Goal: Find specific page/section: Find specific page/section

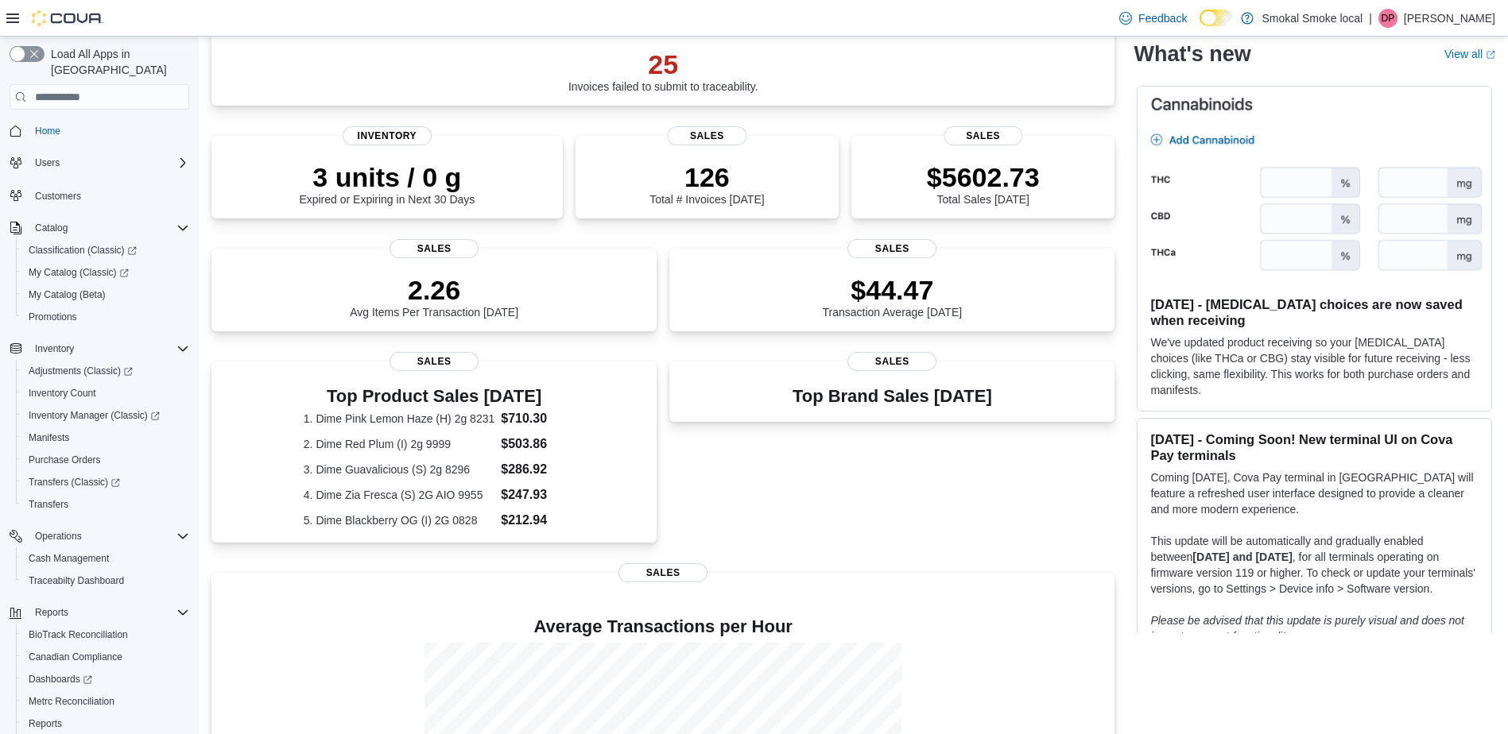
scroll to position [137, 0]
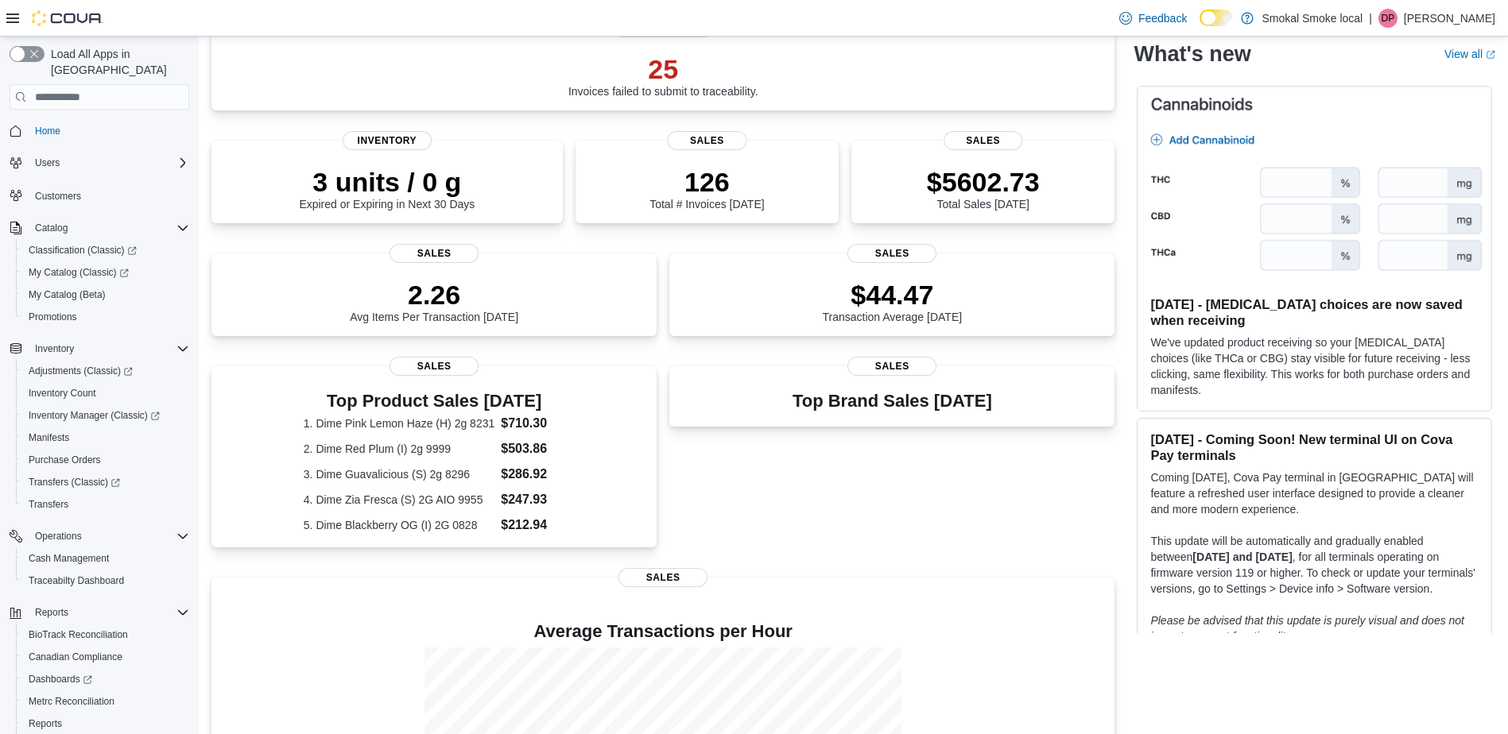
click at [796, 503] on div "Top Brand Sales Today Sales" at bounding box center [891, 462] width 445 height 192
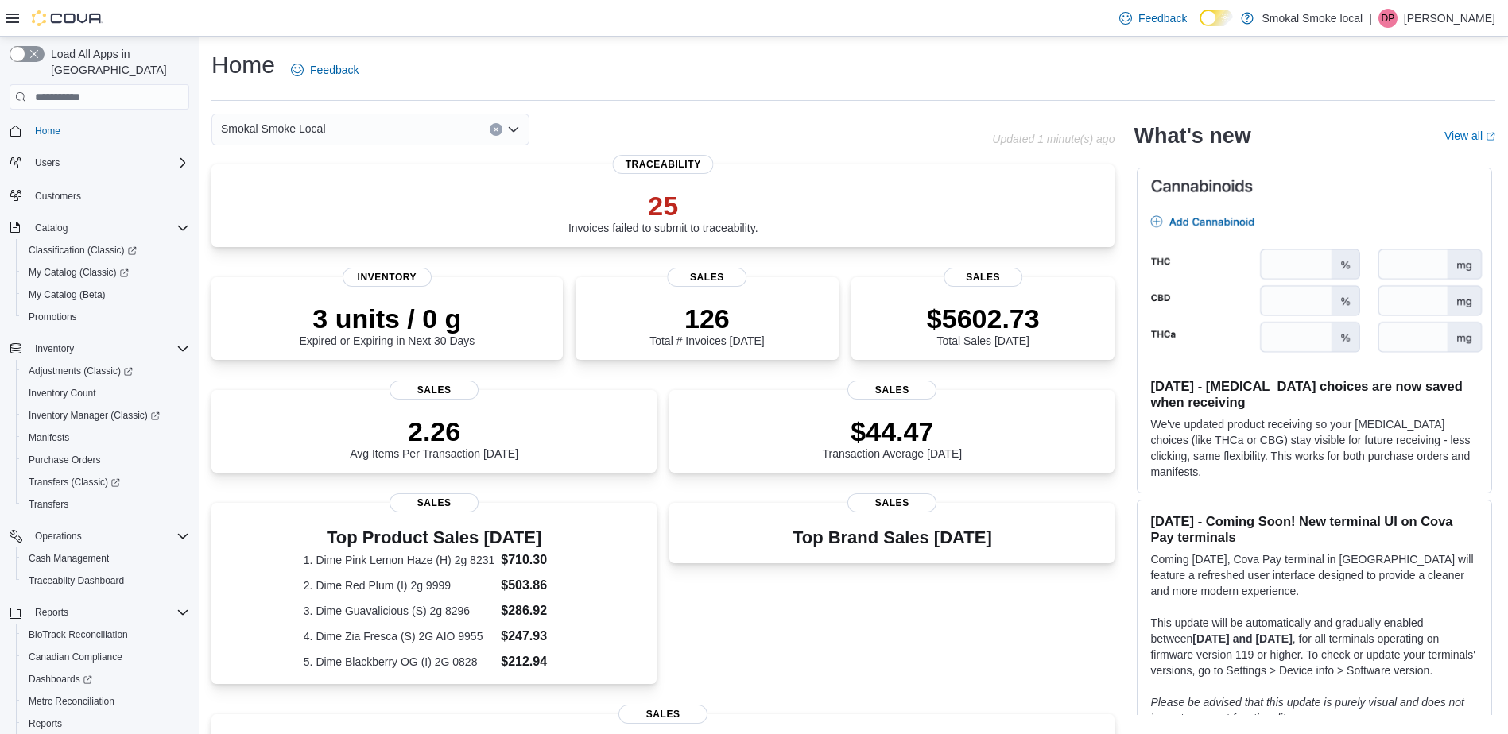
click at [386, 123] on div "Smokal Smoke Local" at bounding box center [370, 130] width 318 height 32
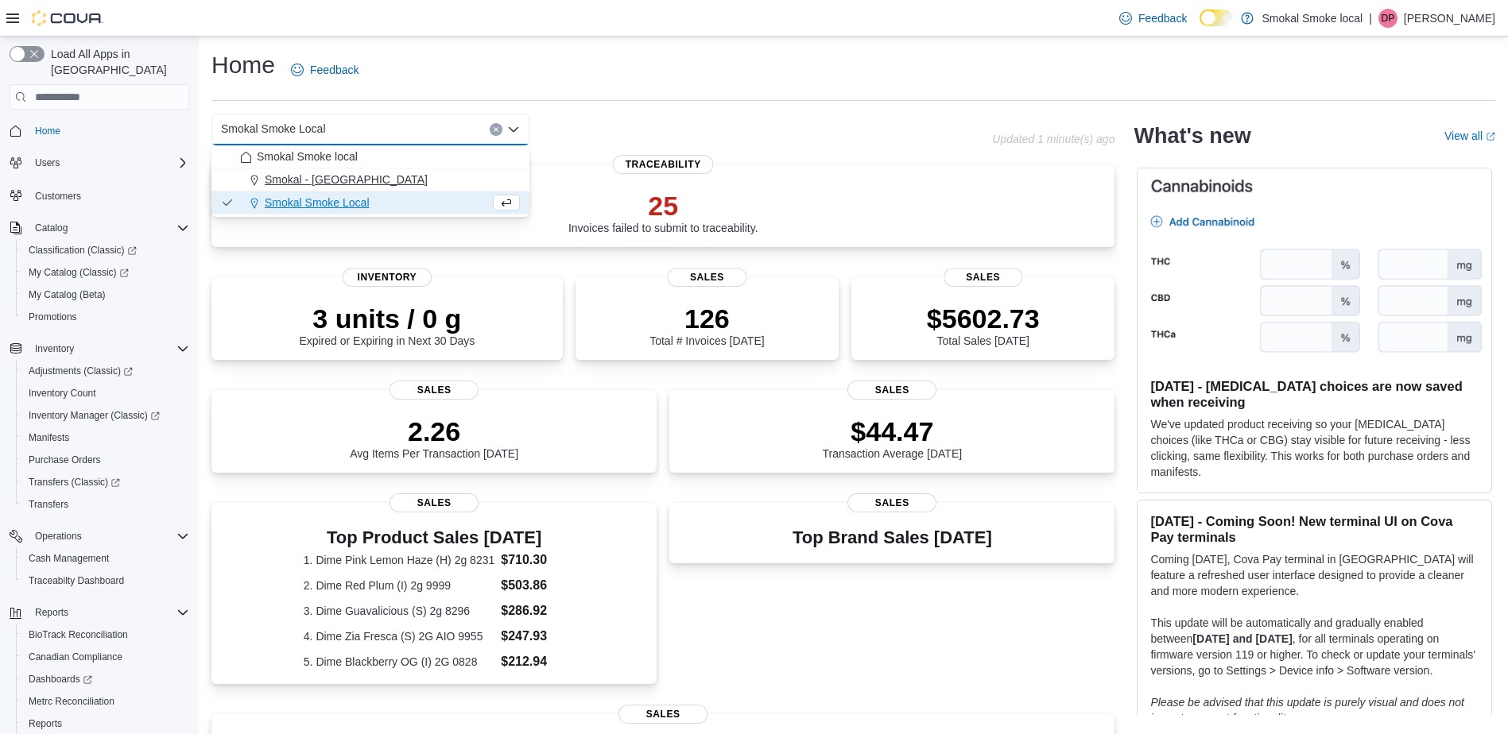
click at [342, 182] on span "Smokal - [GEOGRAPHIC_DATA]" at bounding box center [346, 180] width 163 height 16
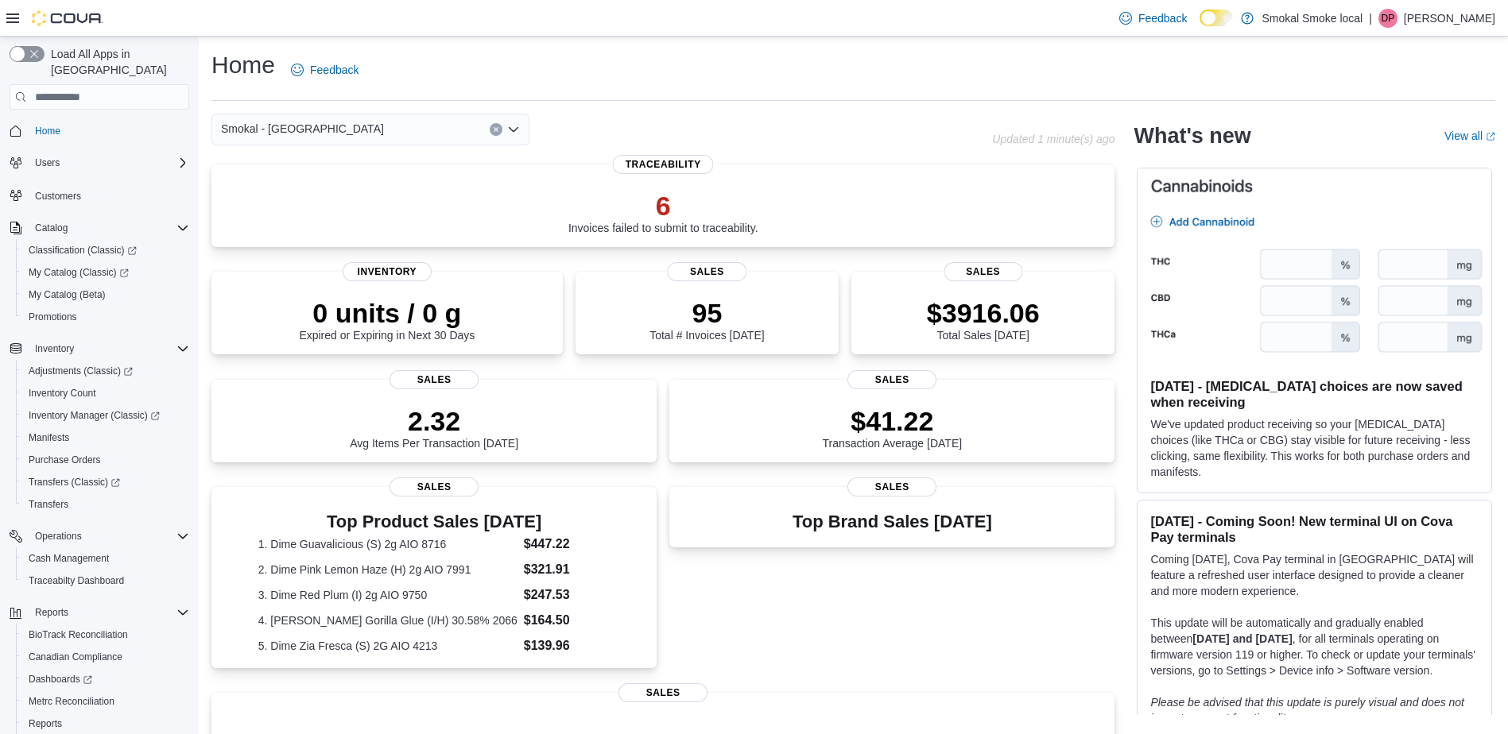
click at [768, 621] on div "Top Brand Sales Today Sales" at bounding box center [891, 580] width 445 height 187
click at [497, 134] on button "Clear input" at bounding box center [496, 129] width 13 height 13
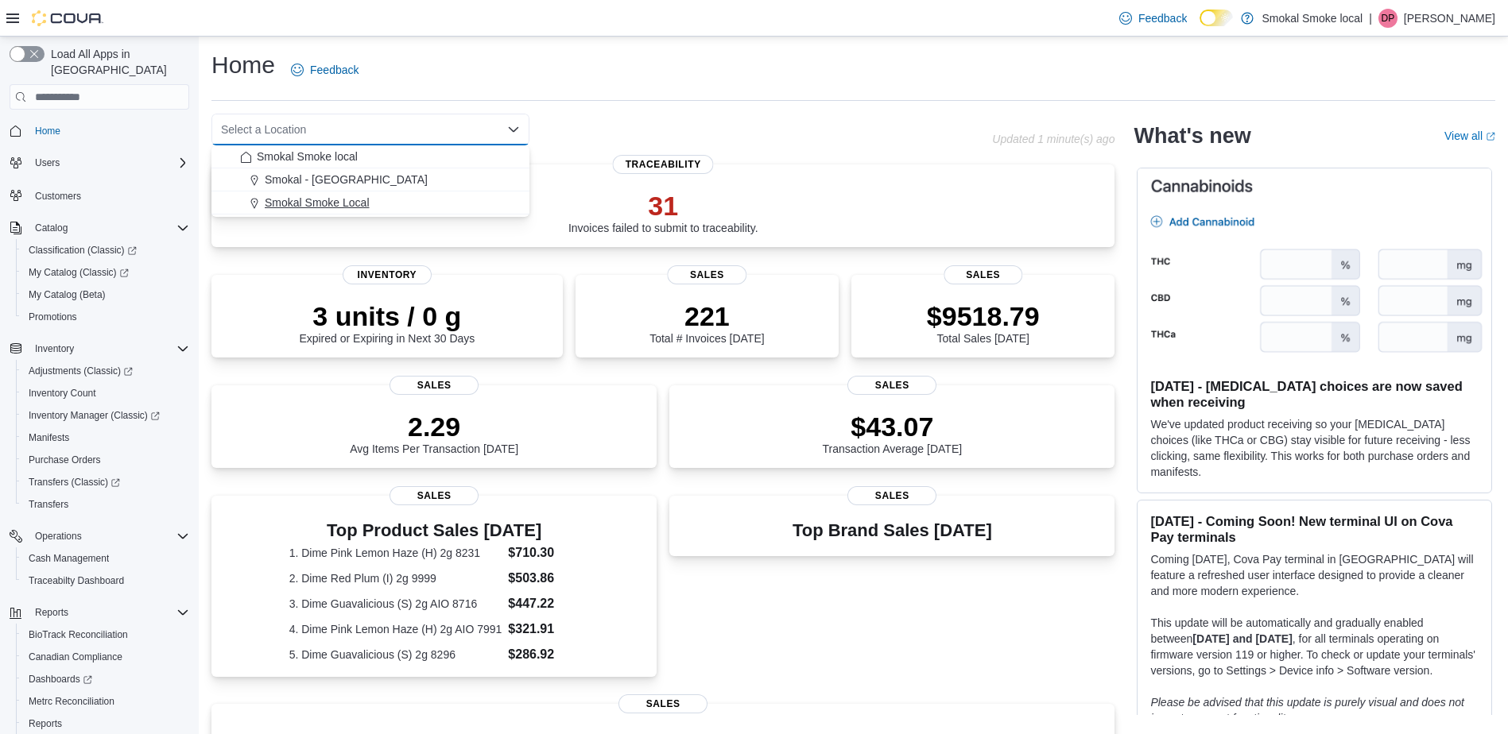
click at [351, 203] on span "Smokal Smoke Local" at bounding box center [317, 203] width 105 height 16
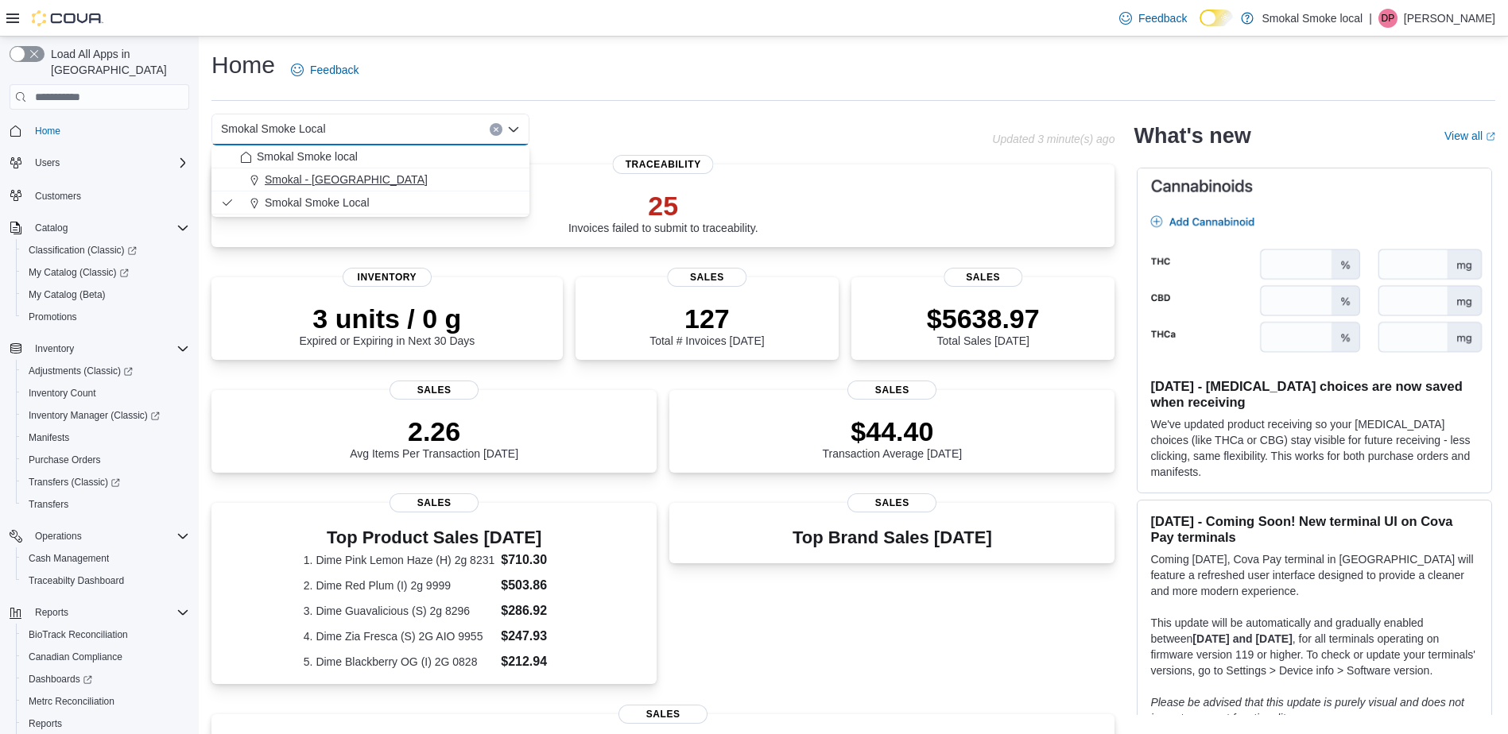
click at [359, 180] on div "Smokal - [GEOGRAPHIC_DATA]" at bounding box center [380, 180] width 280 height 16
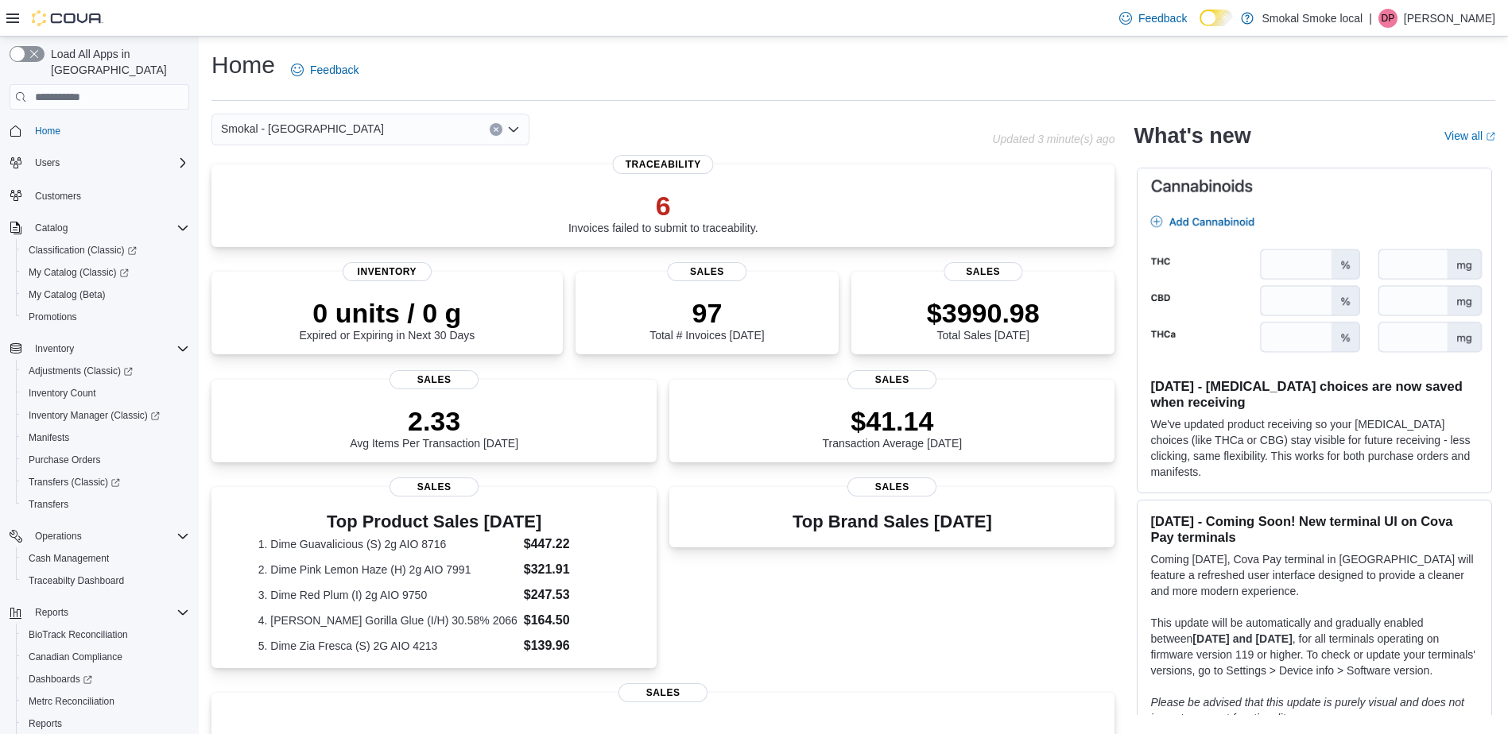
click at [356, 130] on div "Smokal - Socorro Combo box. Selected. Smokal - Socorro. Press Backspace to dele…" at bounding box center [370, 130] width 318 height 32
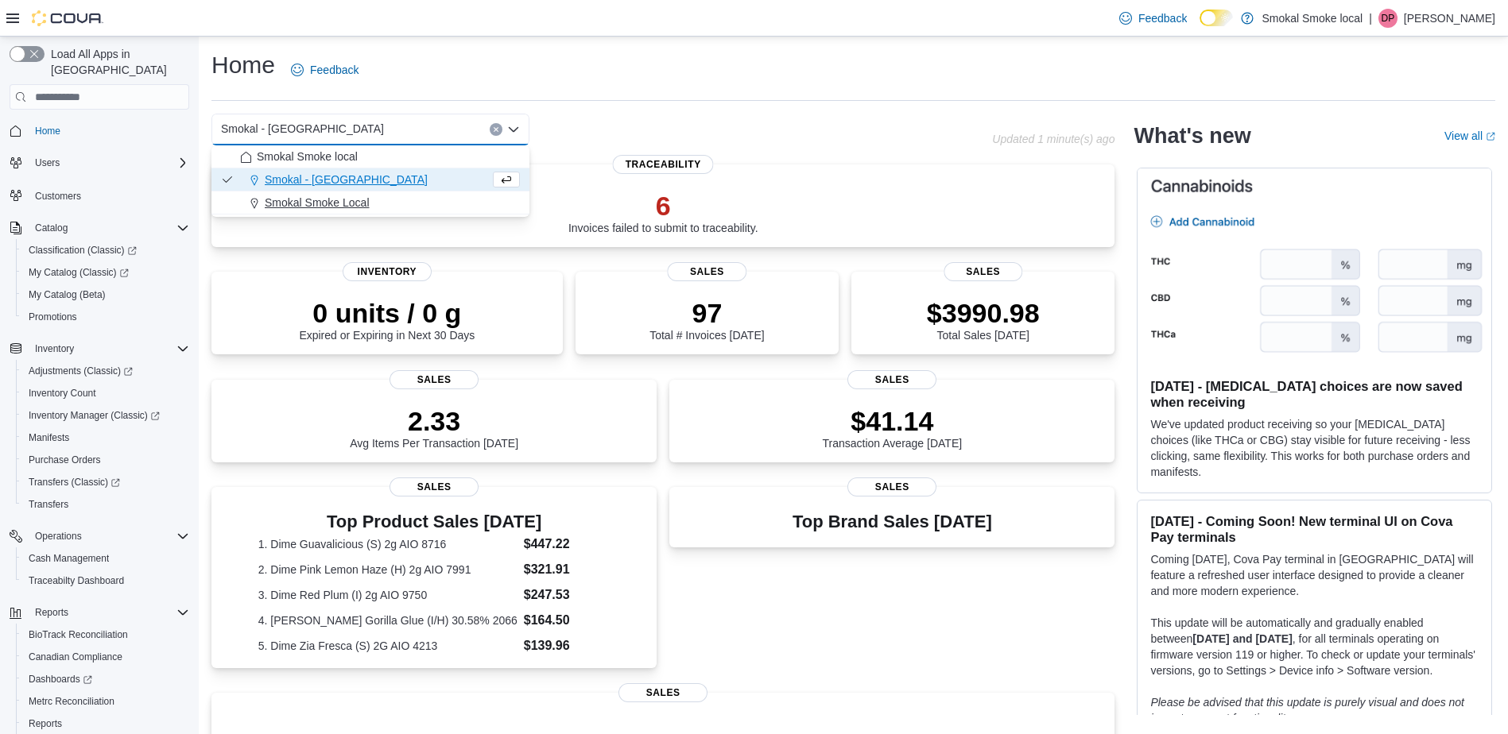
click at [340, 199] on span "Smokal Smoke Local" at bounding box center [317, 203] width 105 height 16
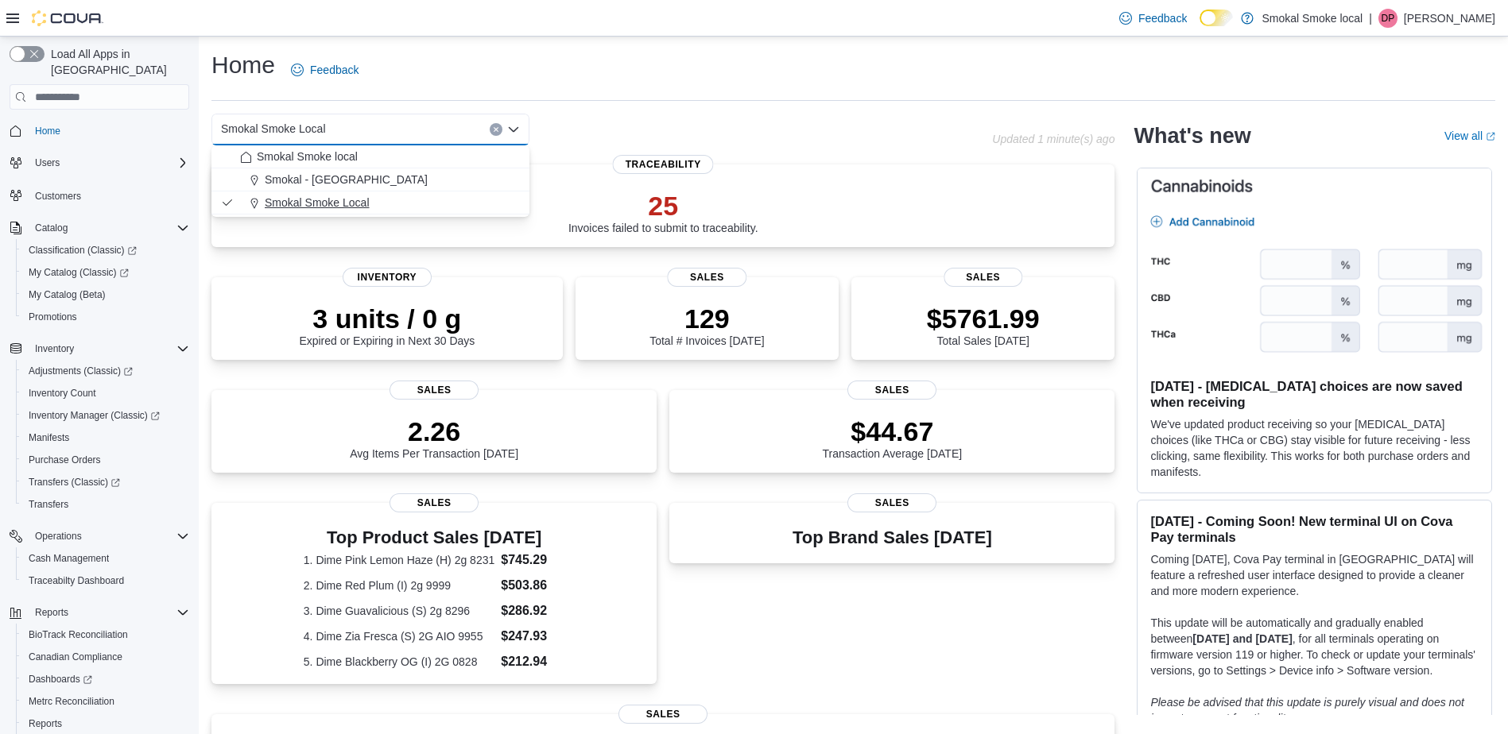
click at [343, 194] on button "Smokal Smoke Local" at bounding box center [370, 203] width 318 height 23
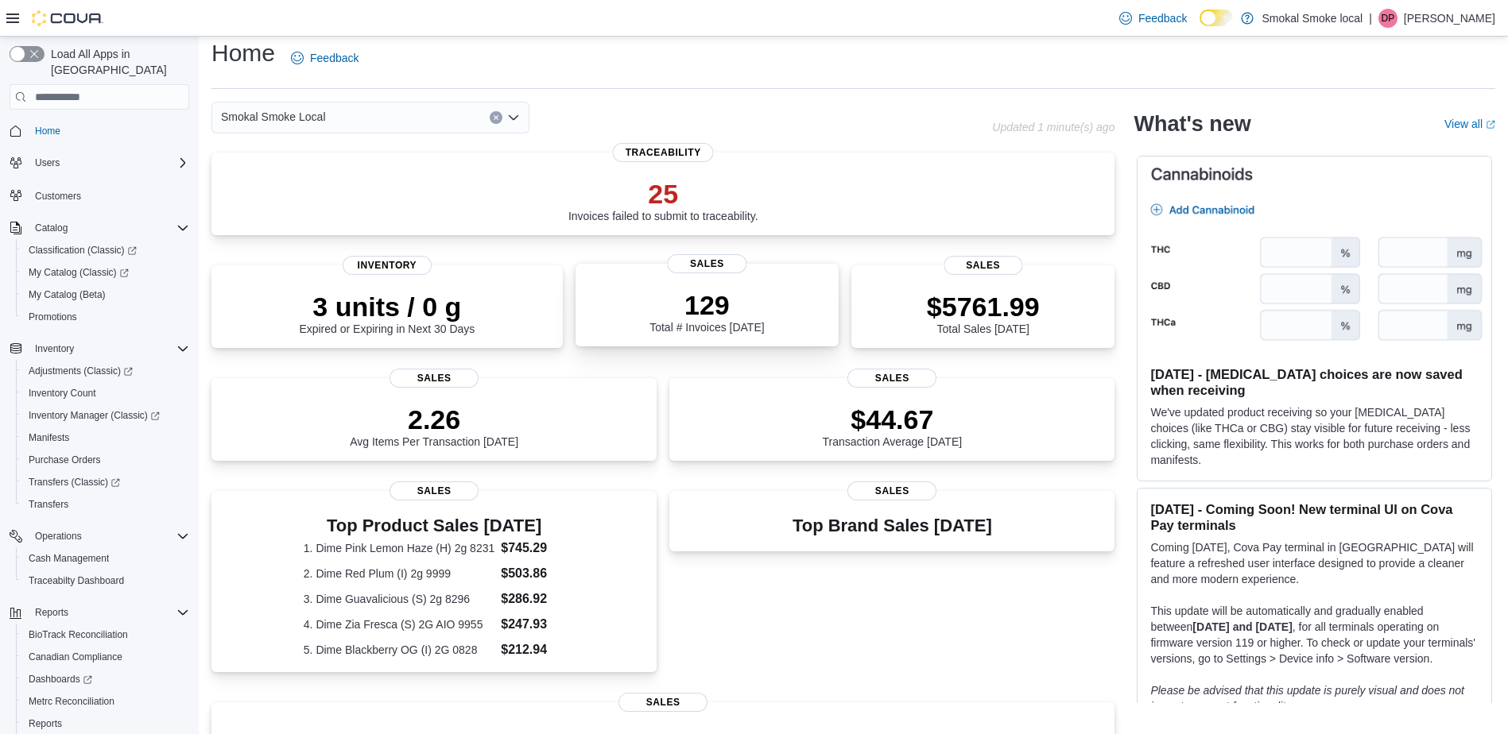
scroll to position [10, 0]
click at [401, 117] on div "Smokal Smoke Local" at bounding box center [370, 119] width 318 height 32
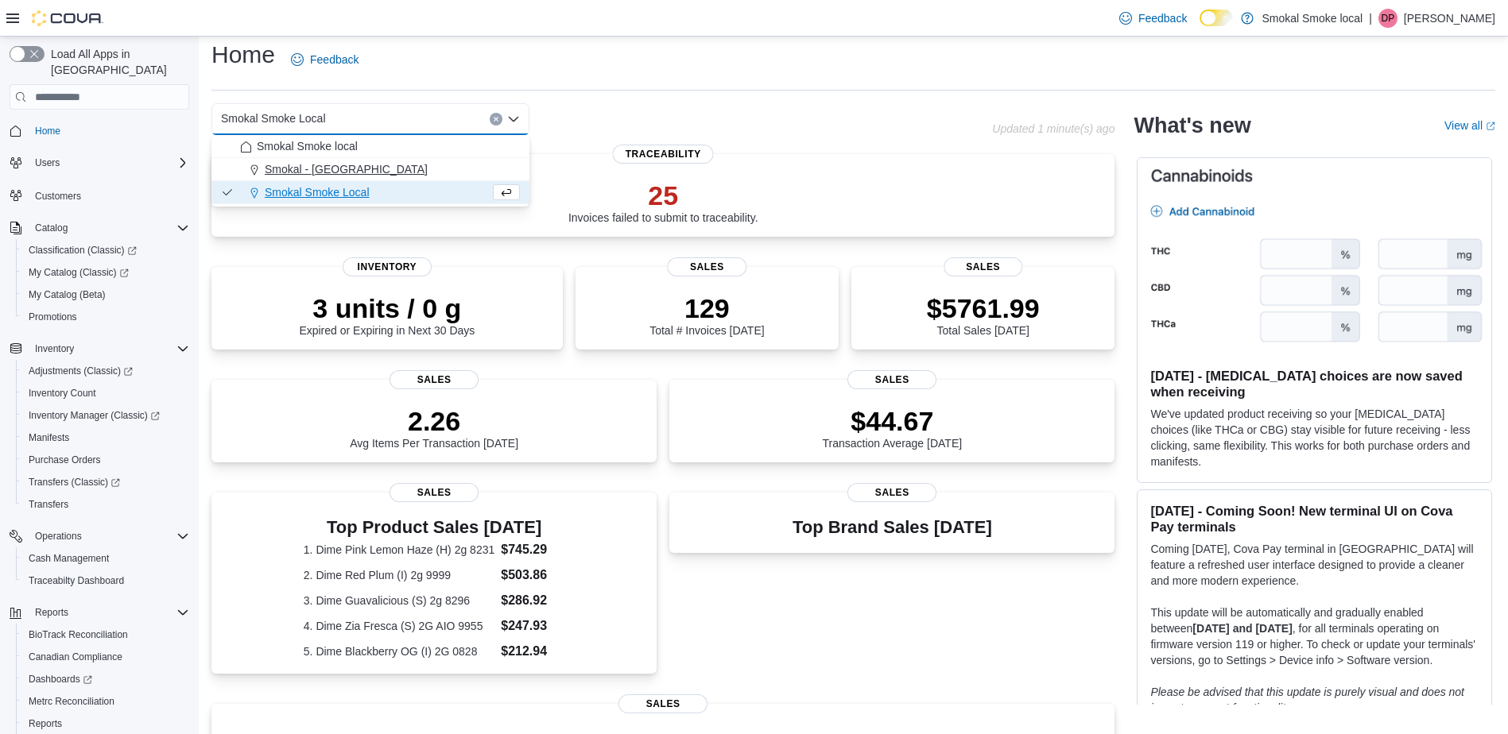
click at [350, 160] on button "Smokal - [GEOGRAPHIC_DATA]" at bounding box center [370, 169] width 318 height 23
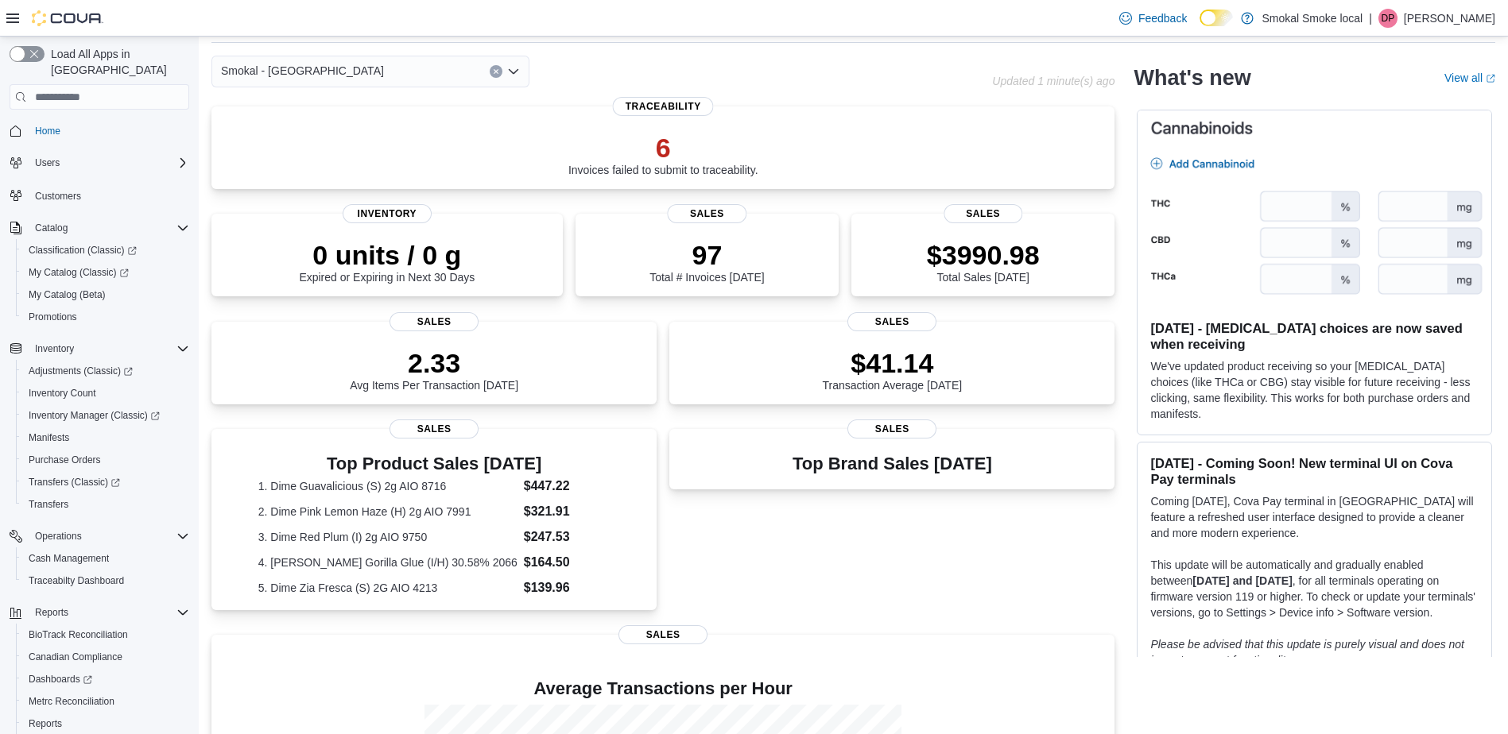
scroll to position [40, 0]
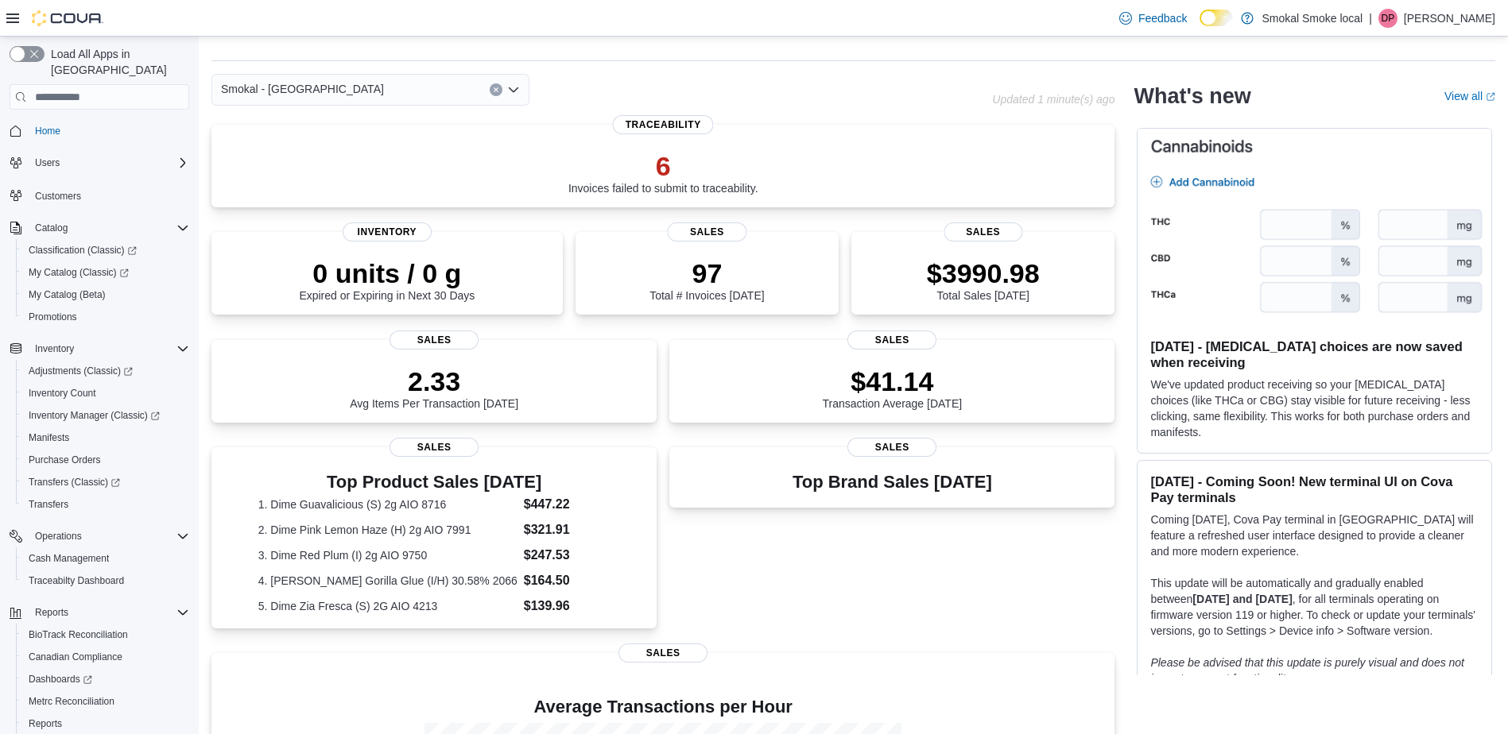
click at [493, 91] on icon "Clear input" at bounding box center [496, 90] width 6 height 6
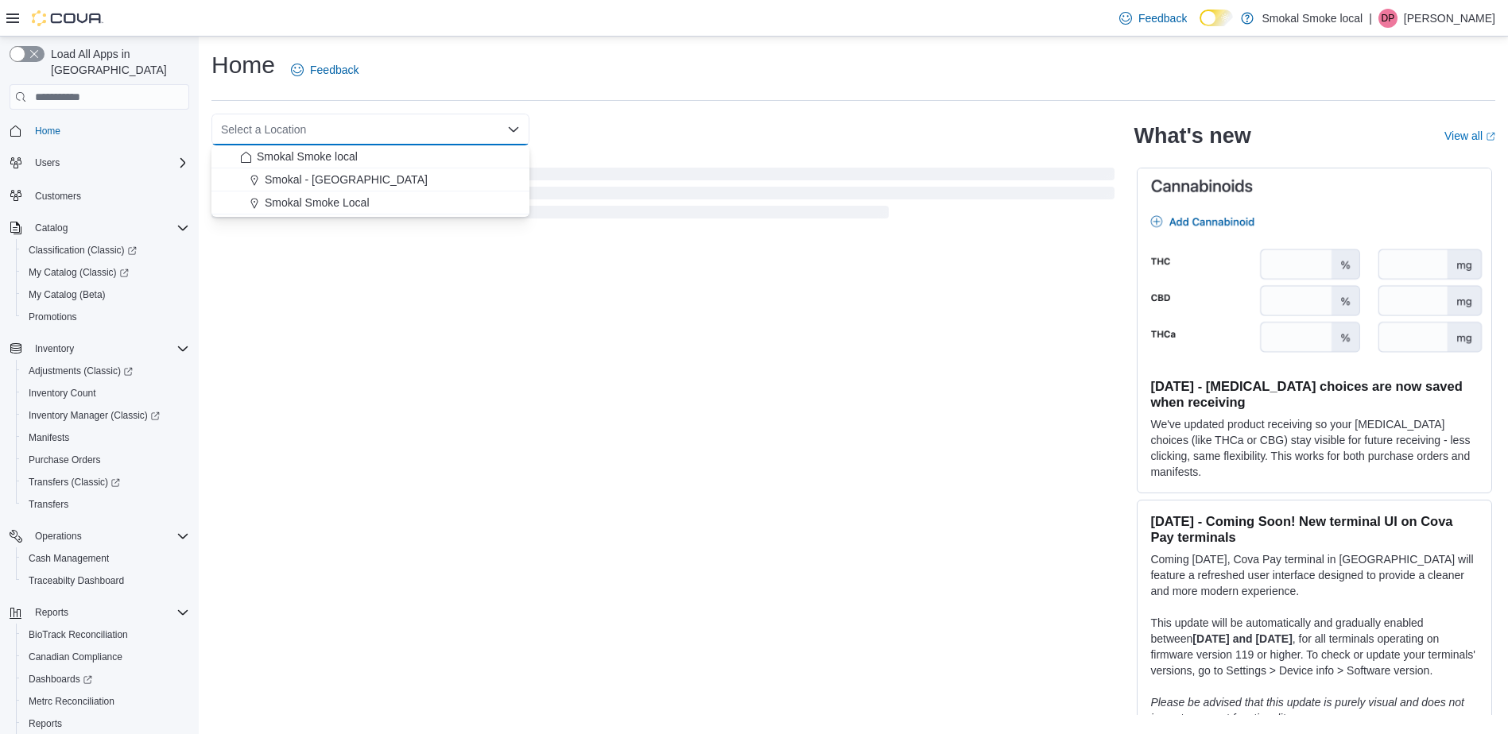
scroll to position [0, 0]
click at [393, 191] on button "Smokal - [GEOGRAPHIC_DATA]" at bounding box center [370, 179] width 318 height 23
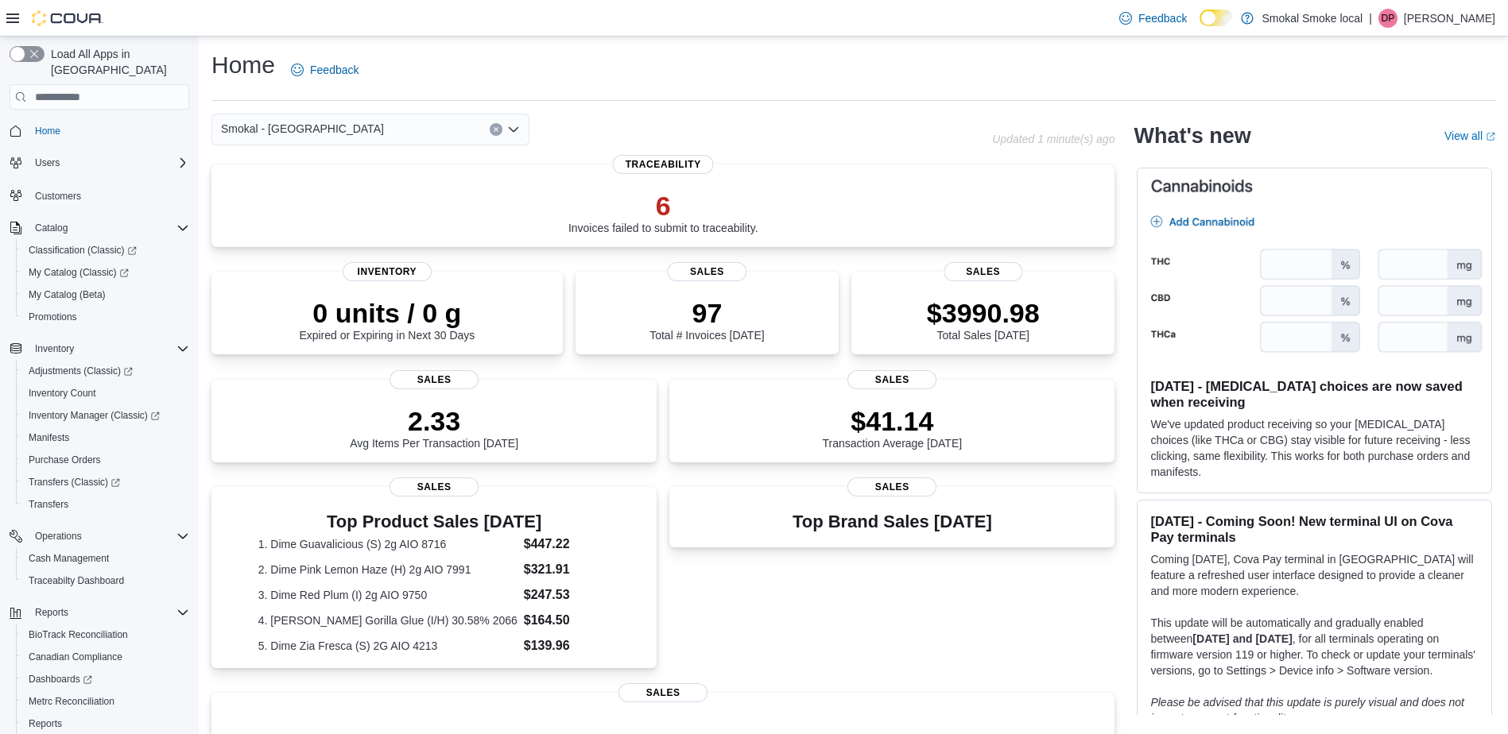
click at [494, 125] on button "Clear input" at bounding box center [496, 129] width 13 height 13
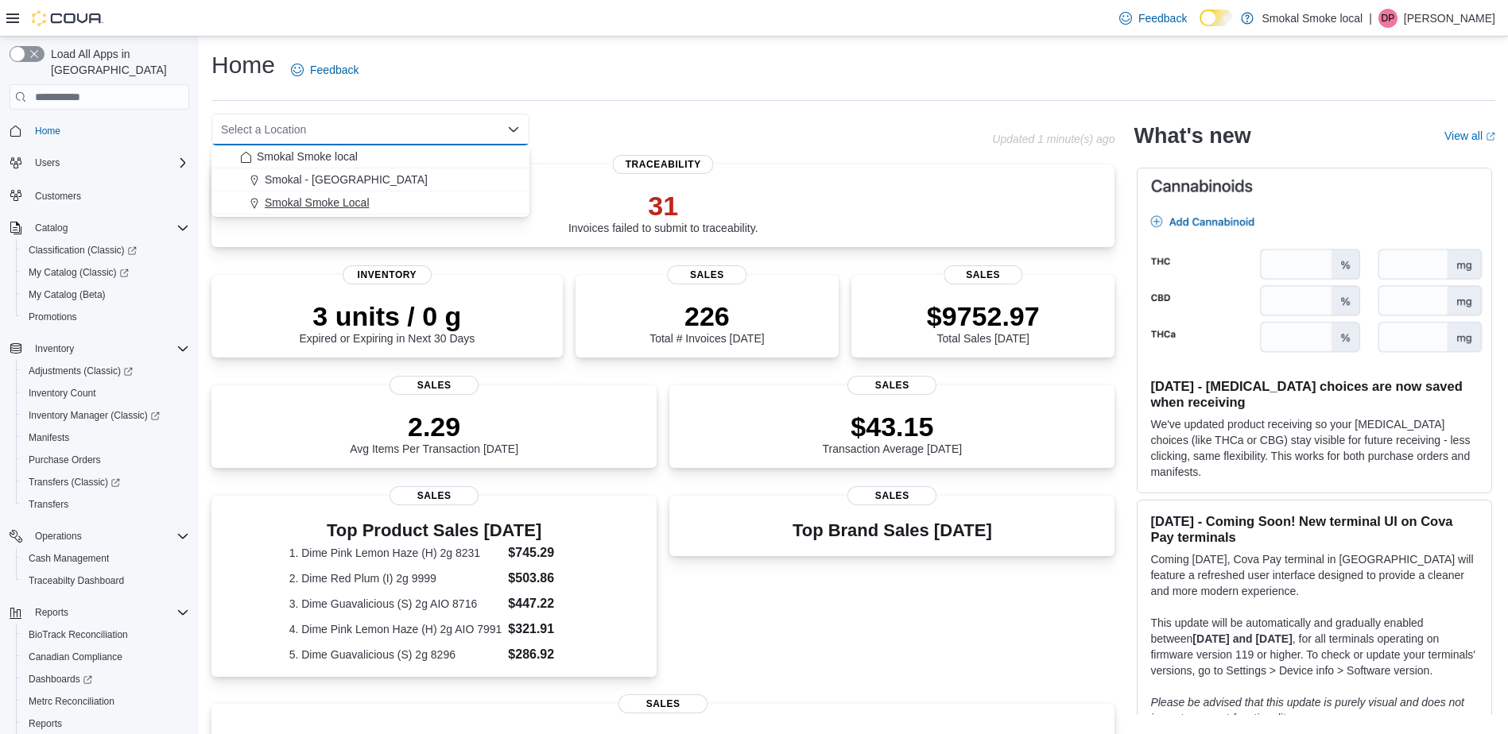
click at [358, 202] on span "Smokal Smoke Local" at bounding box center [317, 203] width 105 height 16
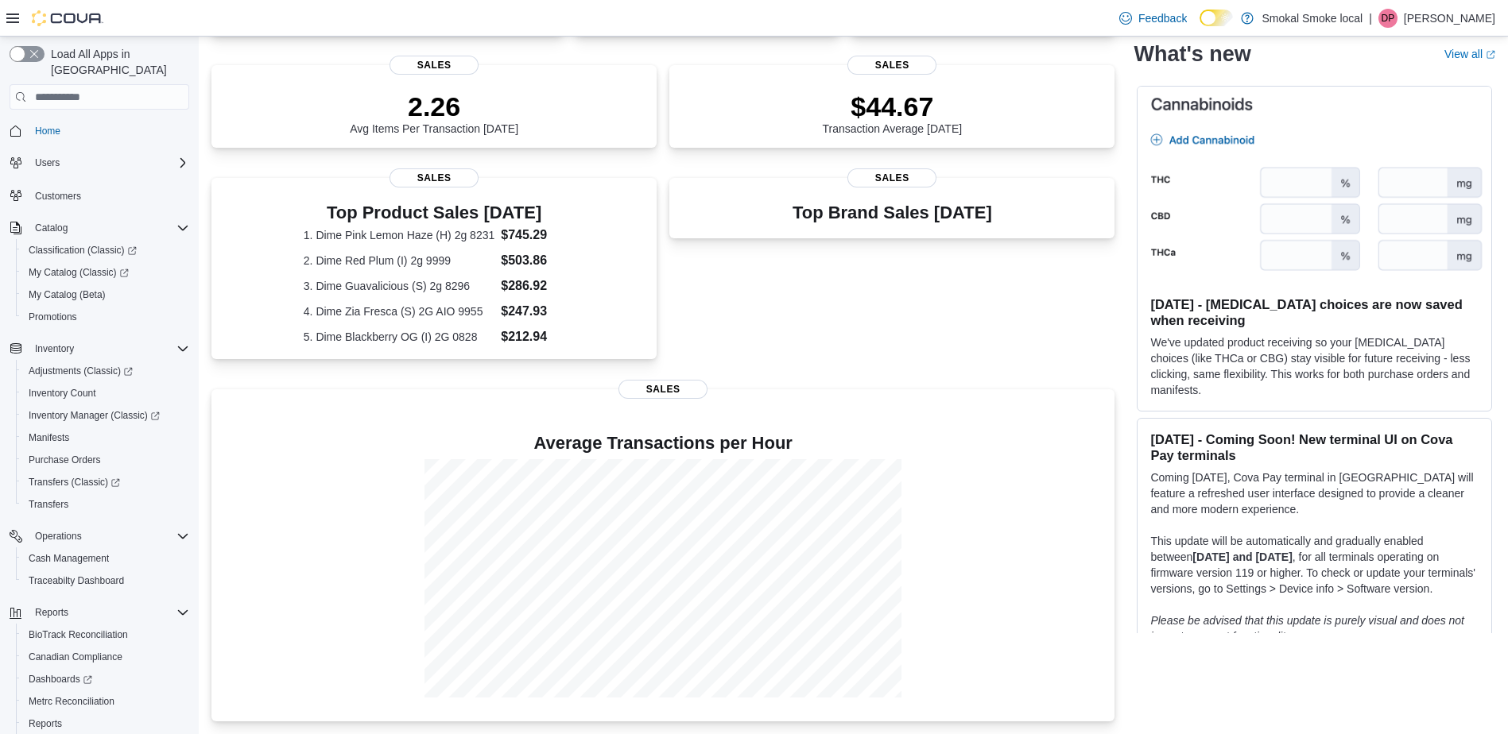
scroll to position [339, 0]
